Goal: Task Accomplishment & Management: Manage account settings

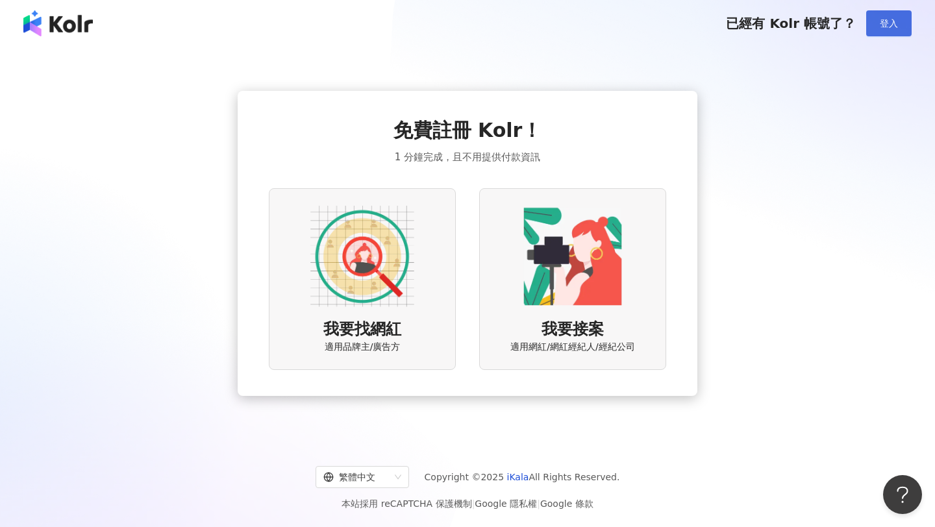
click at [886, 21] on span "登入" at bounding box center [889, 23] width 18 height 10
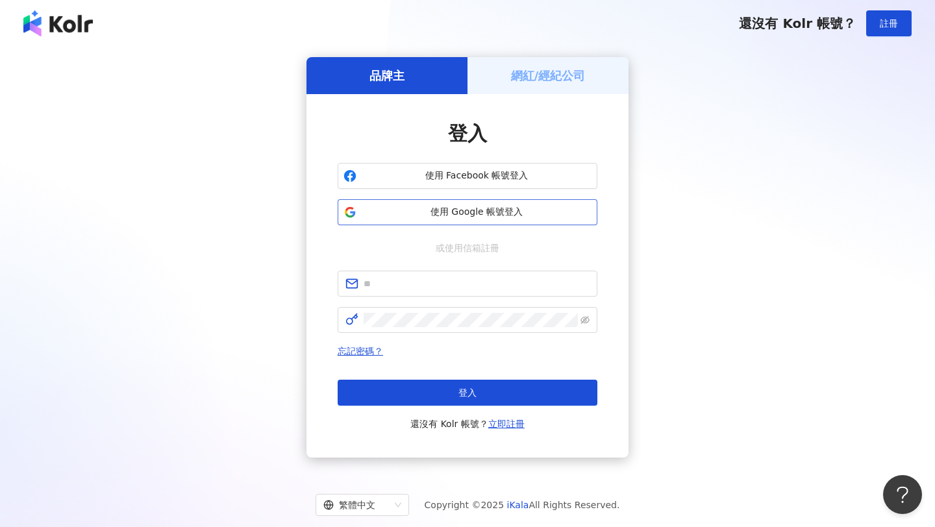
click at [520, 222] on button "使用 Google 帳號登入" at bounding box center [468, 212] width 260 height 26
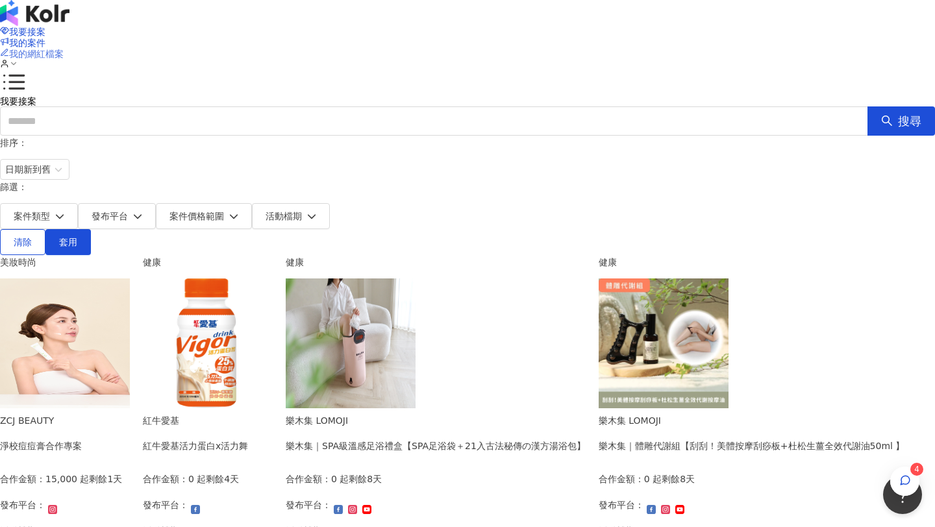
click at [64, 49] on span "我的網紅檔案" at bounding box center [36, 54] width 55 height 10
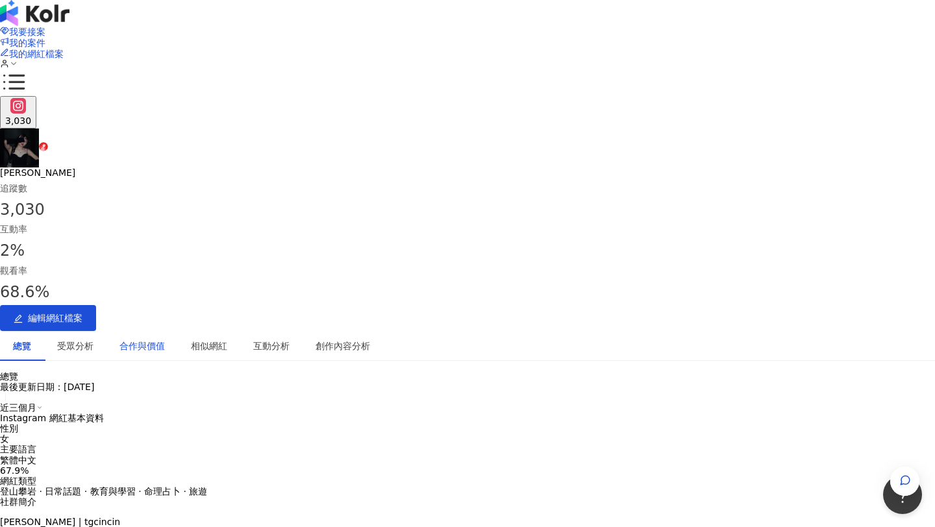
click at [165, 339] on div "合作與價值" at bounding box center [141, 346] width 45 height 14
click at [94, 339] on div "受眾分析" at bounding box center [75, 346] width 36 height 14
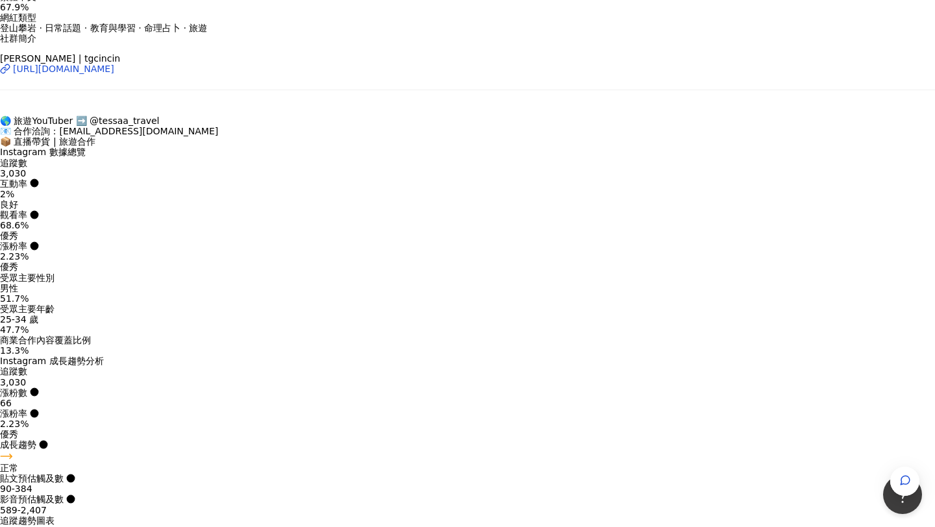
scroll to position [461, 0]
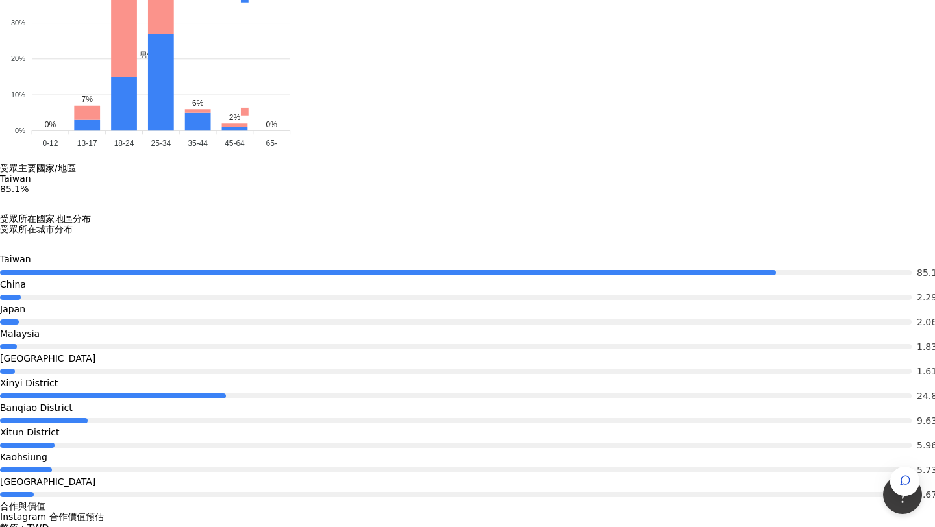
scroll to position [1842, 0]
